Goal: Information Seeking & Learning: Learn about a topic

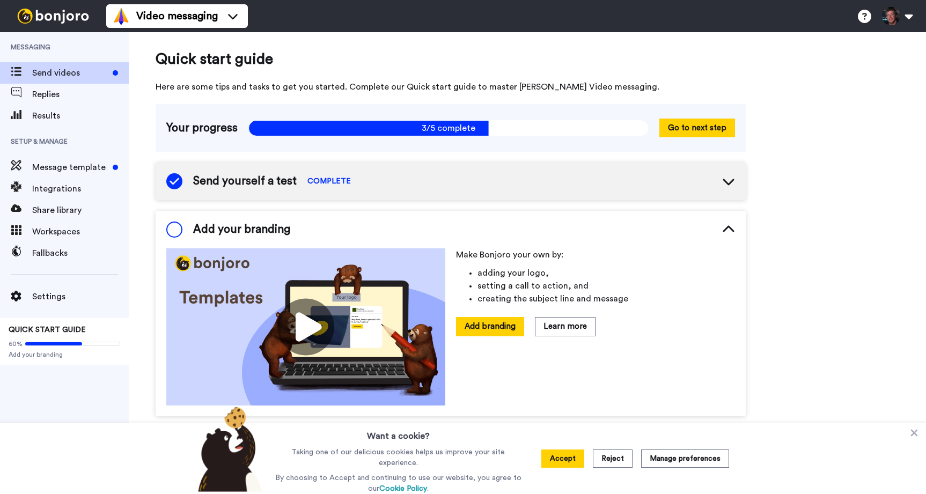
scroll to position [50, 0]
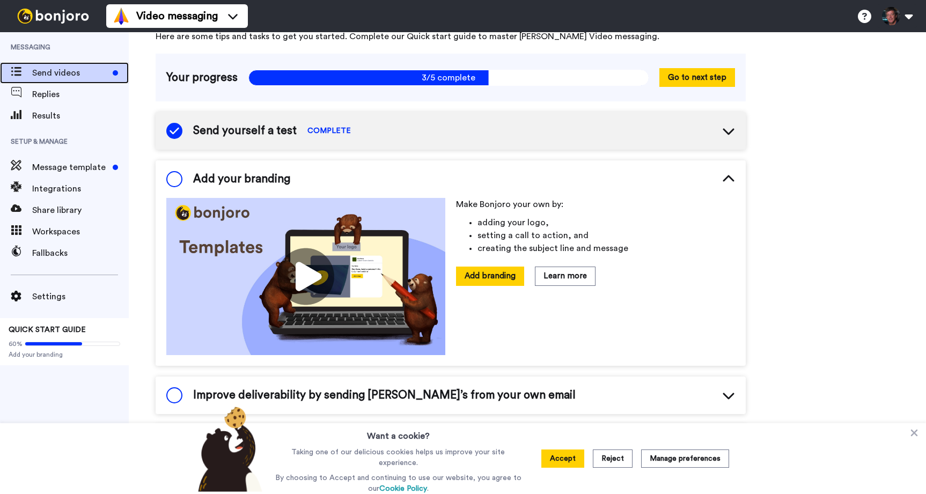
click at [50, 69] on span "Send videos" at bounding box center [70, 73] width 76 height 13
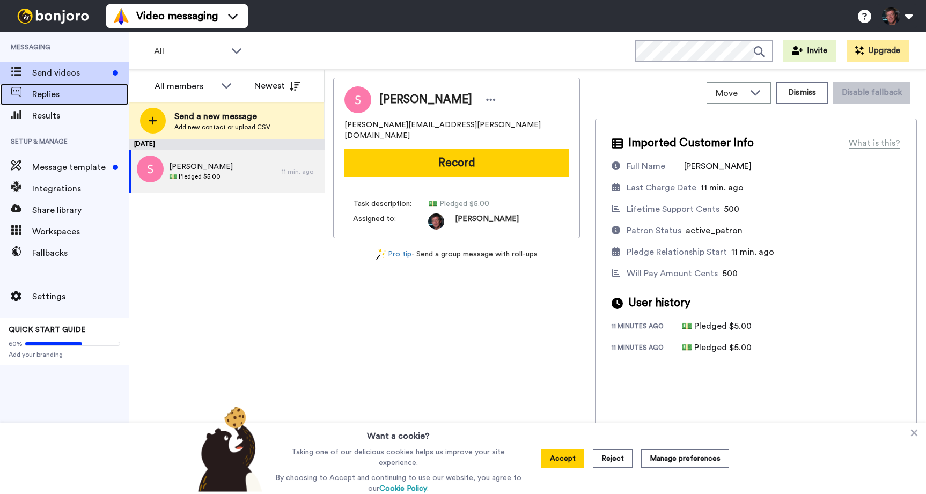
click at [42, 91] on span "Replies" at bounding box center [80, 94] width 97 height 13
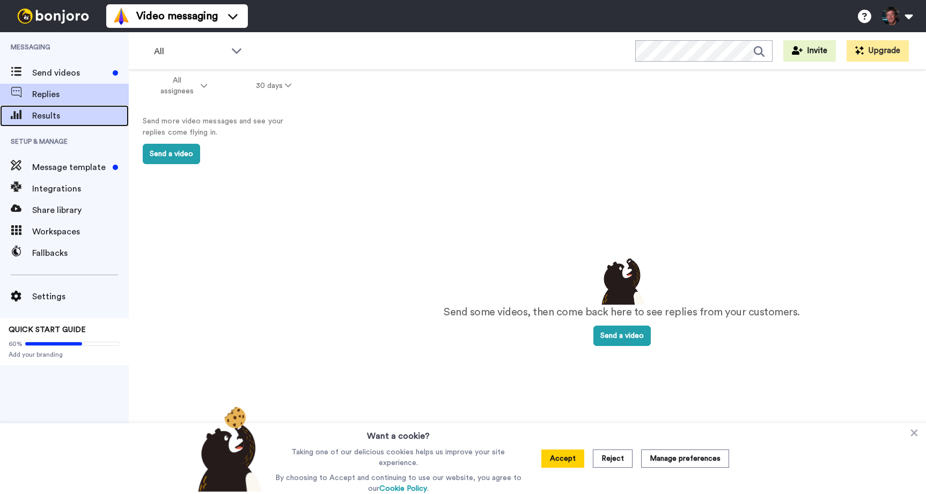
click at [41, 115] on span "Results" at bounding box center [80, 115] width 97 height 13
